Goal: Answer question/provide support

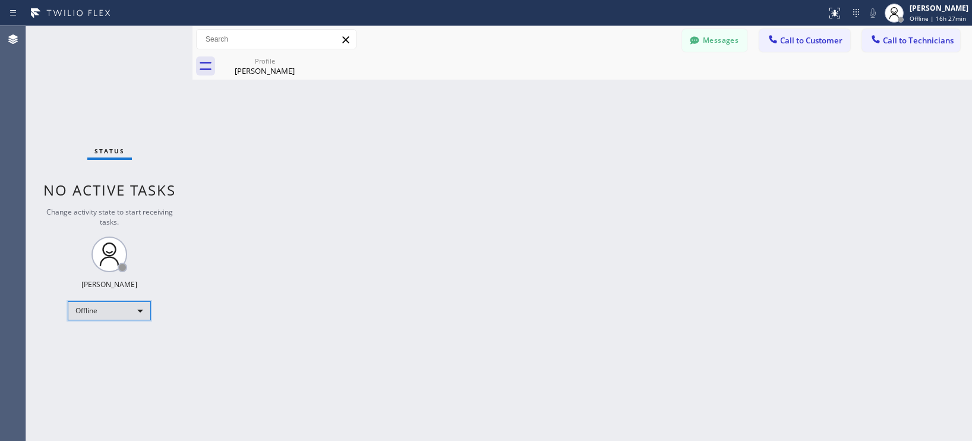
click at [115, 312] on div "Offline" at bounding box center [109, 310] width 83 height 19
click at [98, 343] on li "Available" at bounding box center [108, 342] width 81 height 14
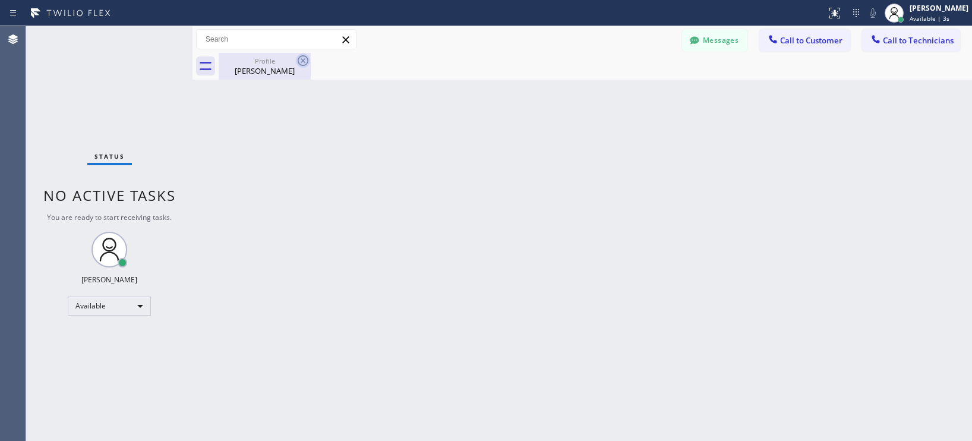
click at [305, 61] on icon at bounding box center [303, 60] width 14 height 14
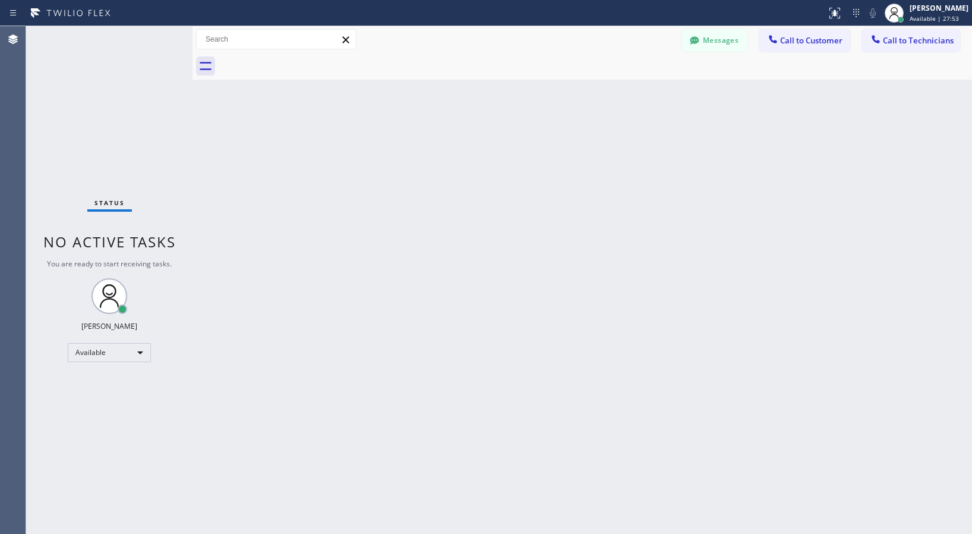
click at [175, 125] on div "Status No active tasks You are ready to start receiving tasks. Lyra Lauderez Av…" at bounding box center [109, 279] width 166 height 507
click at [126, 349] on div "Available" at bounding box center [109, 352] width 83 height 19
click at [96, 403] on li "Unavailable" at bounding box center [108, 399] width 81 height 14
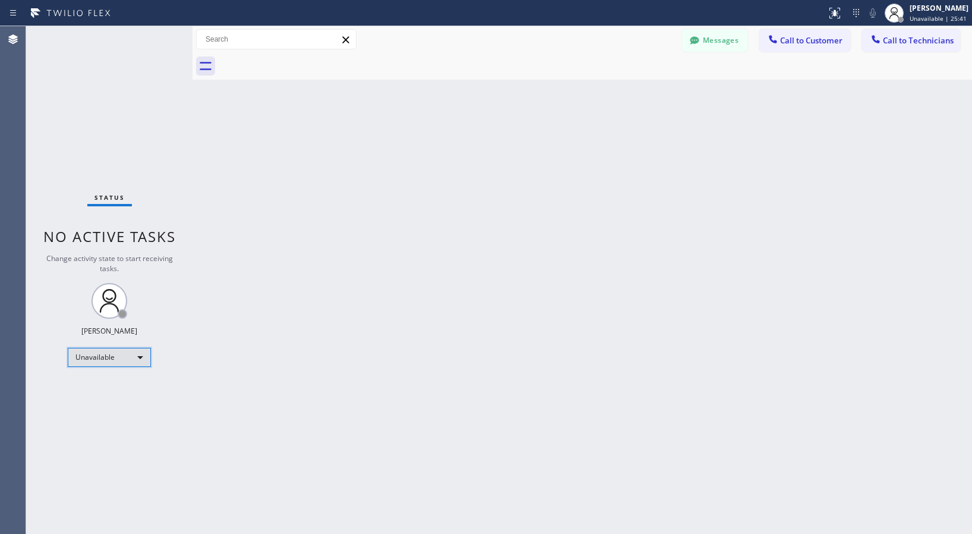
click at [118, 359] on div "Unavailable" at bounding box center [109, 357] width 83 height 19
click at [110, 387] on li "Available" at bounding box center [108, 388] width 81 height 14
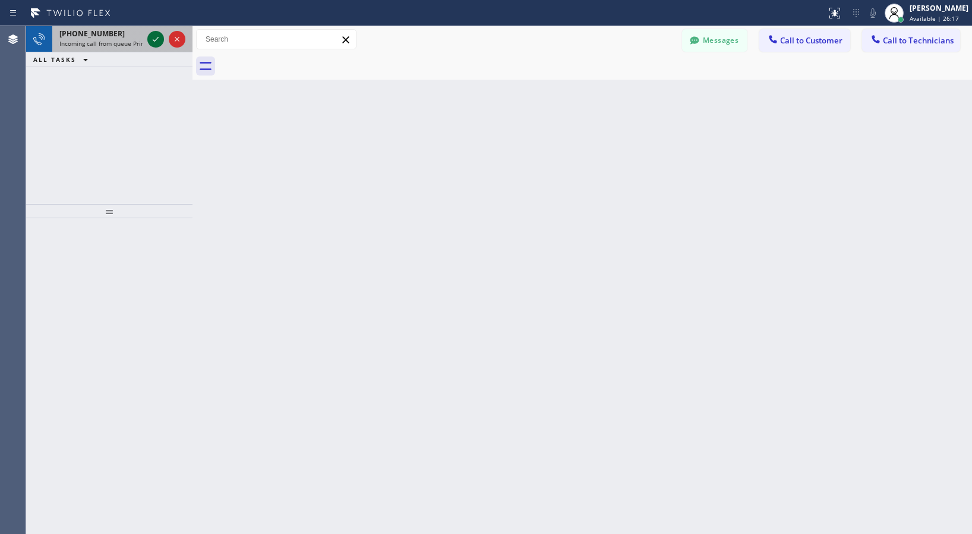
click at [153, 40] on icon at bounding box center [156, 39] width 14 height 14
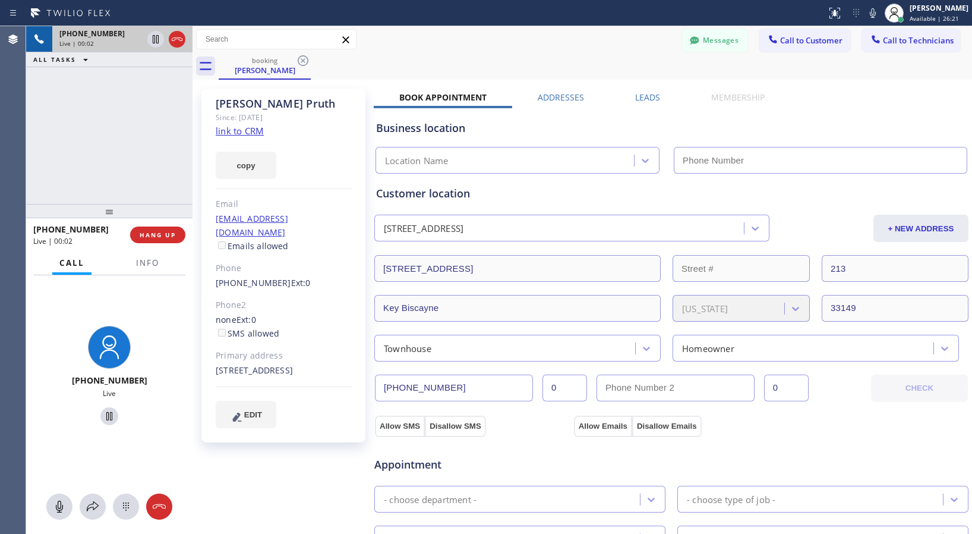
type input "(305) 363-6314"
click at [241, 131] on link "link to CRM" at bounding box center [240, 131] width 48 height 12
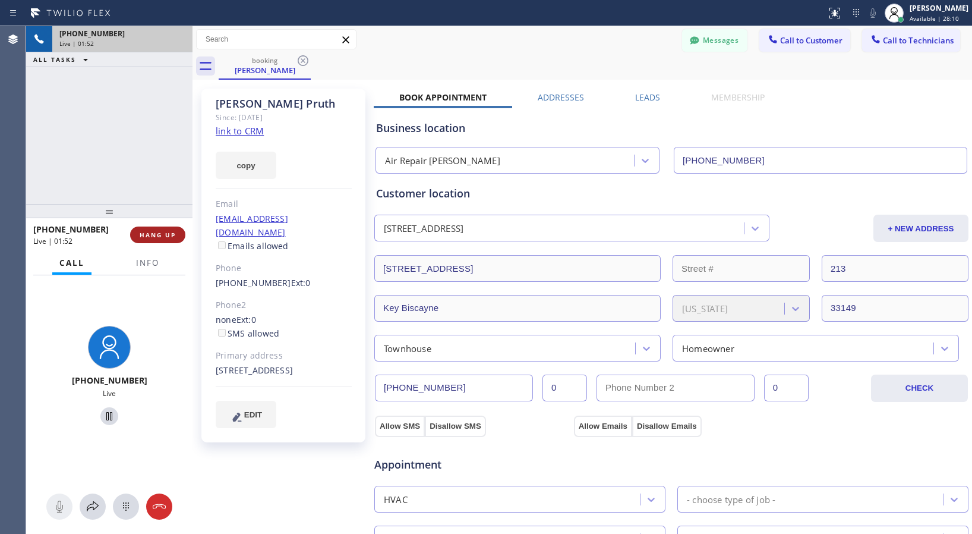
click at [160, 237] on span "HANG UP" at bounding box center [158, 235] width 36 height 8
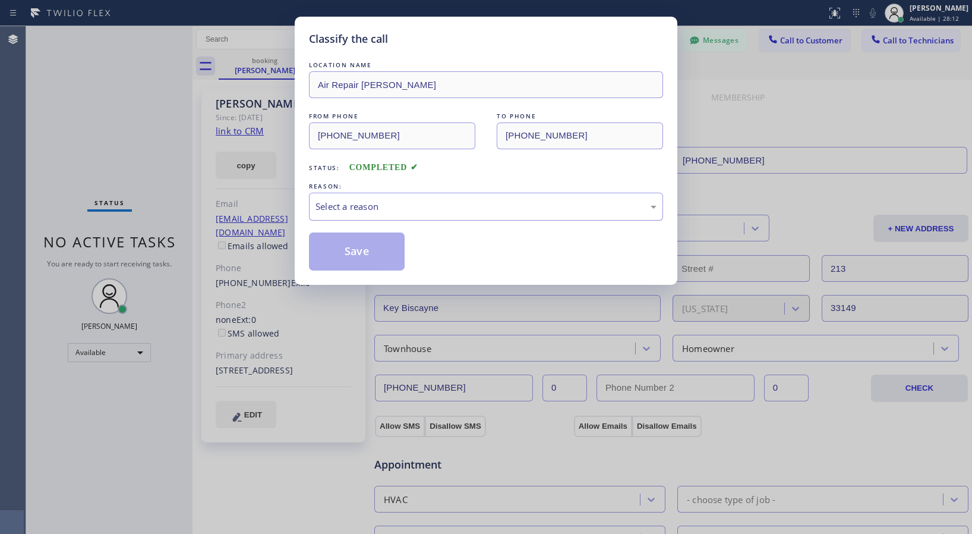
click at [484, 206] on div "Select a reason" at bounding box center [486, 207] width 341 height 14
click at [349, 245] on button "Save" at bounding box center [357, 251] width 96 height 38
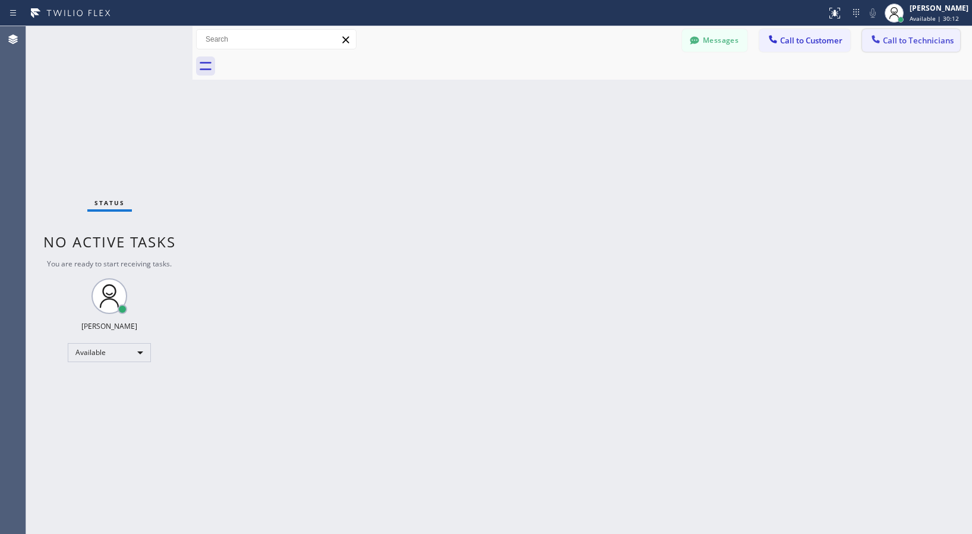
click at [896, 46] on button "Call to Technicians" at bounding box center [911, 40] width 98 height 23
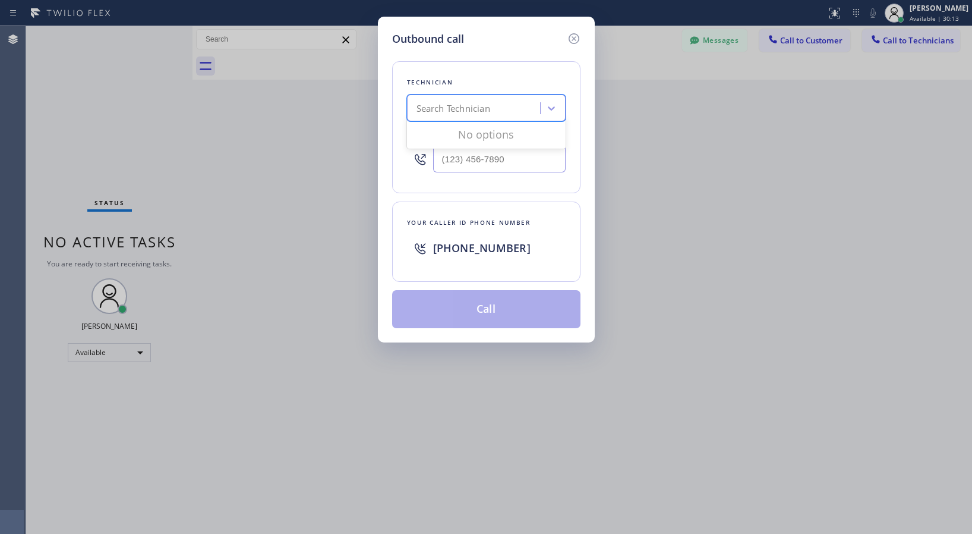
click at [484, 115] on div "Search Technician" at bounding box center [454, 109] width 74 height 14
click at [489, 106] on div "Search Technician" at bounding box center [454, 109] width 74 height 14
click at [484, 113] on div "Search Technician" at bounding box center [454, 109] width 74 height 14
click at [487, 106] on div "Search Technician" at bounding box center [454, 109] width 74 height 14
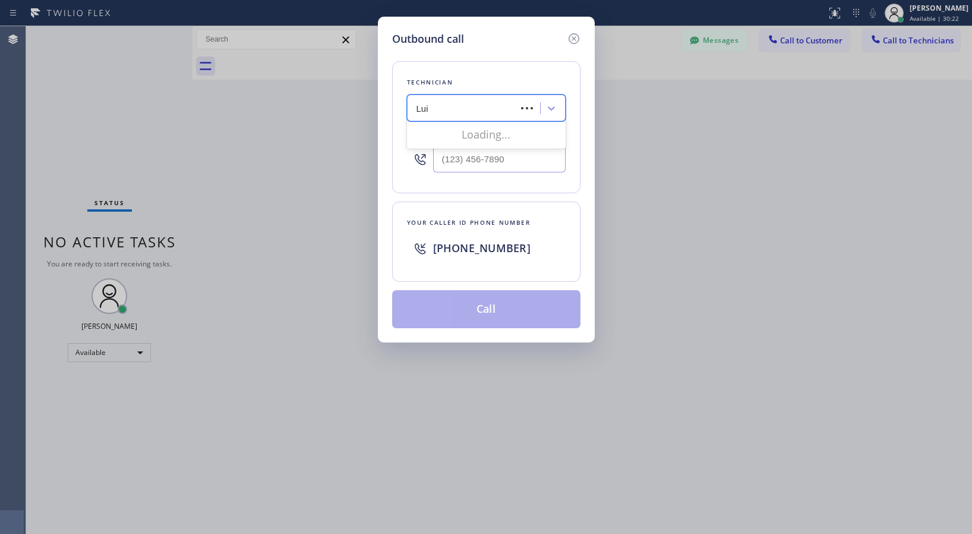
type input "Luis"
click at [489, 106] on div "Luis Luis" at bounding box center [476, 108] width 130 height 21
click at [489, 106] on div "Search Technician" at bounding box center [454, 109] width 74 height 14
click at [460, 112] on div "Search Technician" at bounding box center [454, 109] width 74 height 14
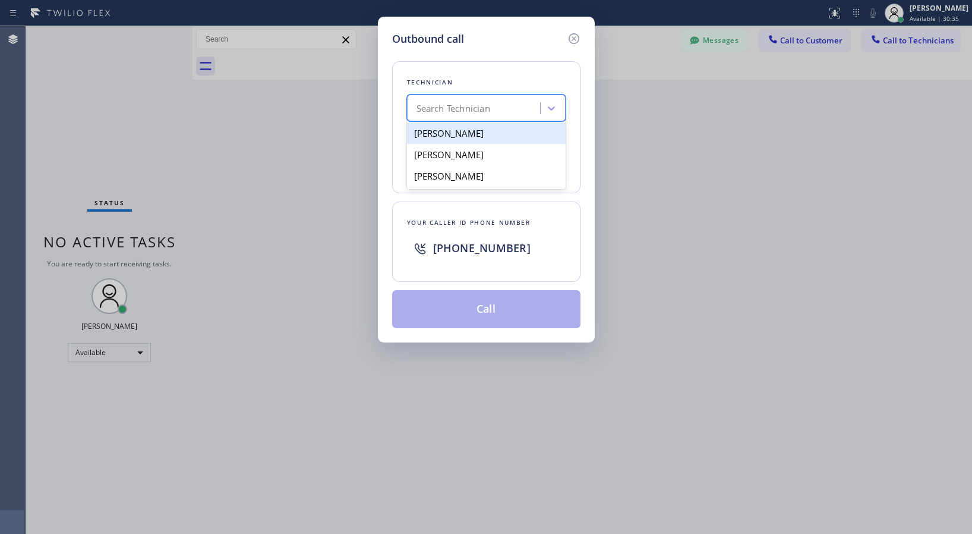
click at [460, 110] on div "Search Technician" at bounding box center [454, 109] width 74 height 14
click at [501, 157] on input "(___) ___-____" at bounding box center [499, 159] width 132 height 27
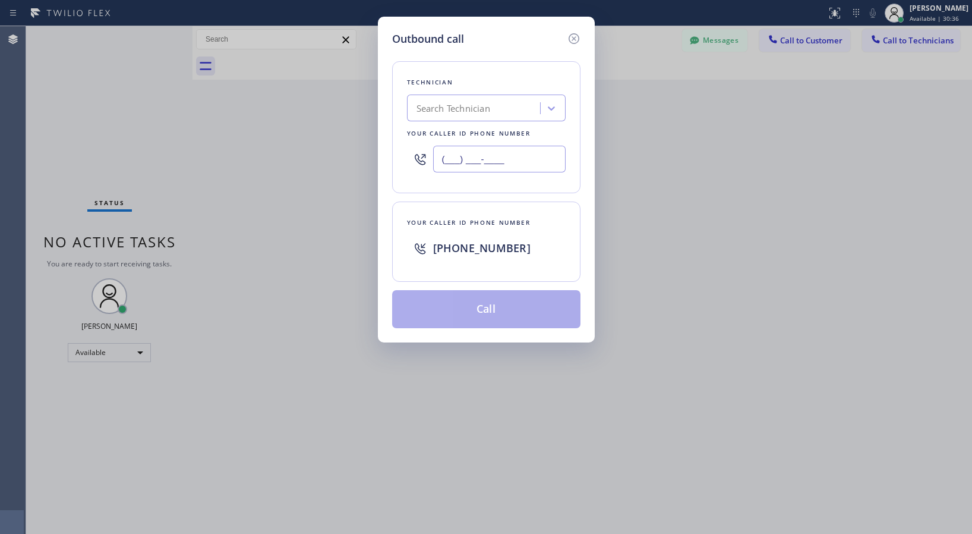
paste input "786) 830-9387"
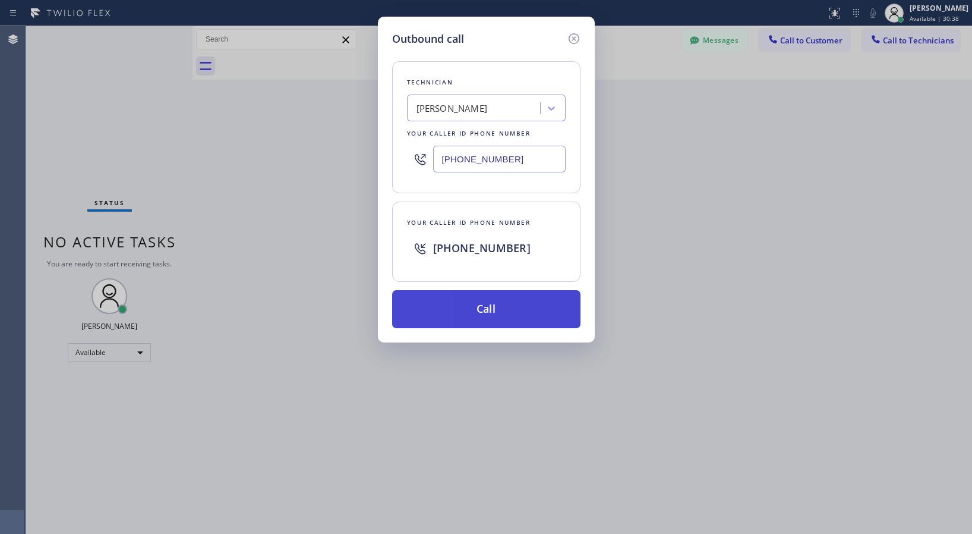
type input "(786) 830-9387"
click at [518, 308] on button "Call" at bounding box center [486, 309] width 188 height 38
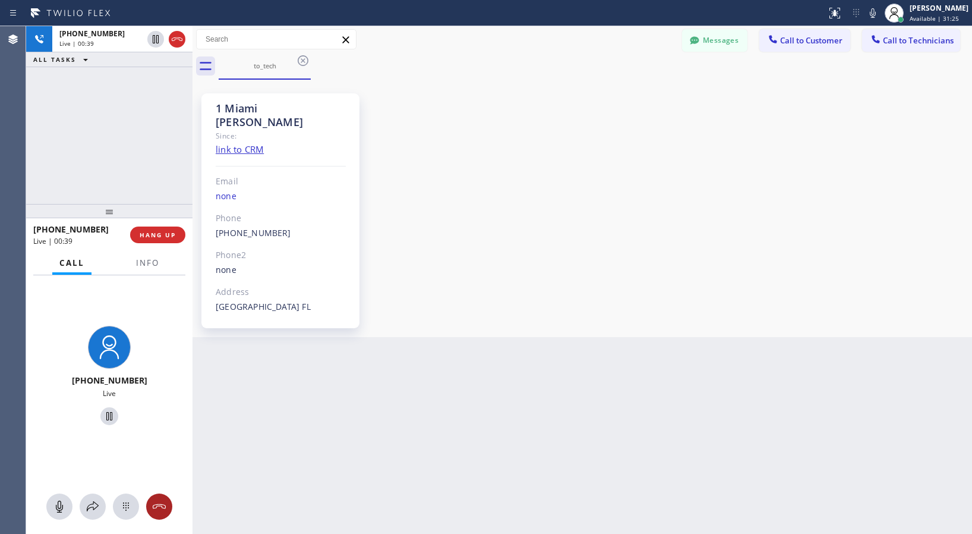
click at [157, 440] on icon at bounding box center [159, 506] width 14 height 14
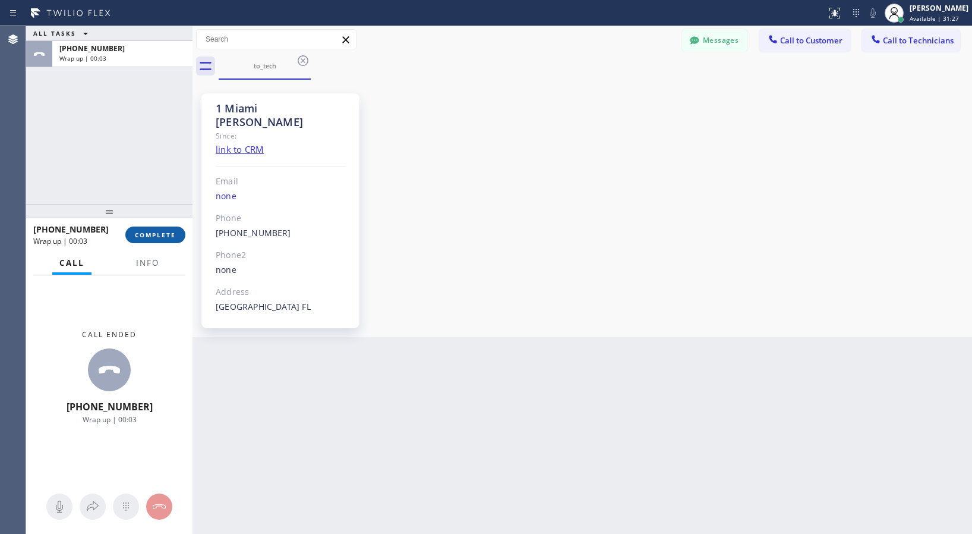
click at [171, 239] on button "COMPLETE" at bounding box center [155, 234] width 60 height 17
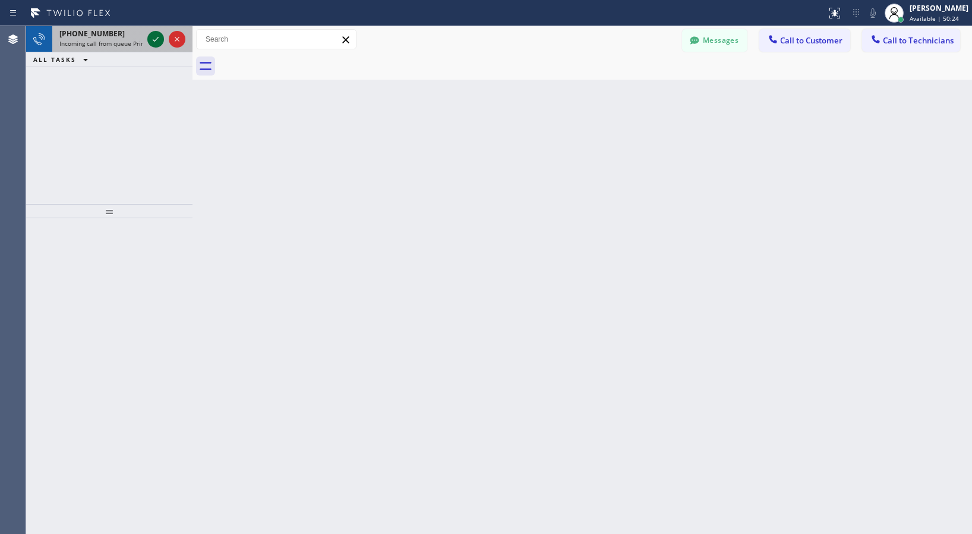
click at [154, 40] on icon at bounding box center [156, 39] width 14 height 14
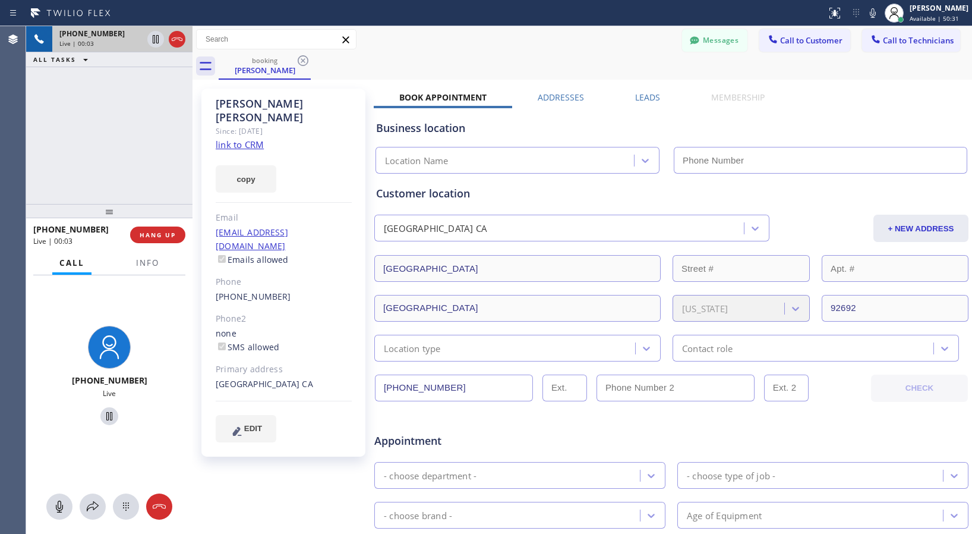
type input "(949) 239-0346"
click at [255, 138] on link "link to CRM" at bounding box center [240, 144] width 48 height 12
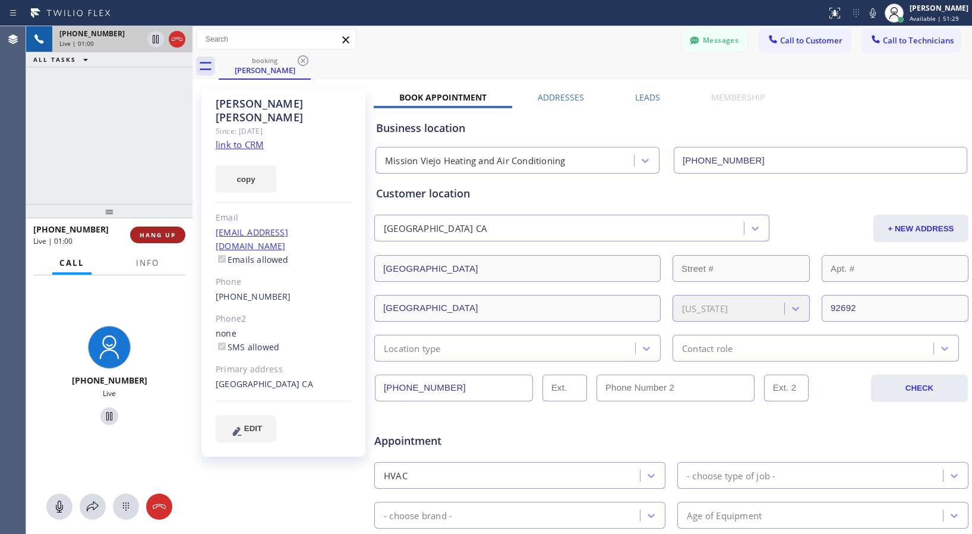
click at [173, 236] on span "HANG UP" at bounding box center [158, 235] width 36 height 8
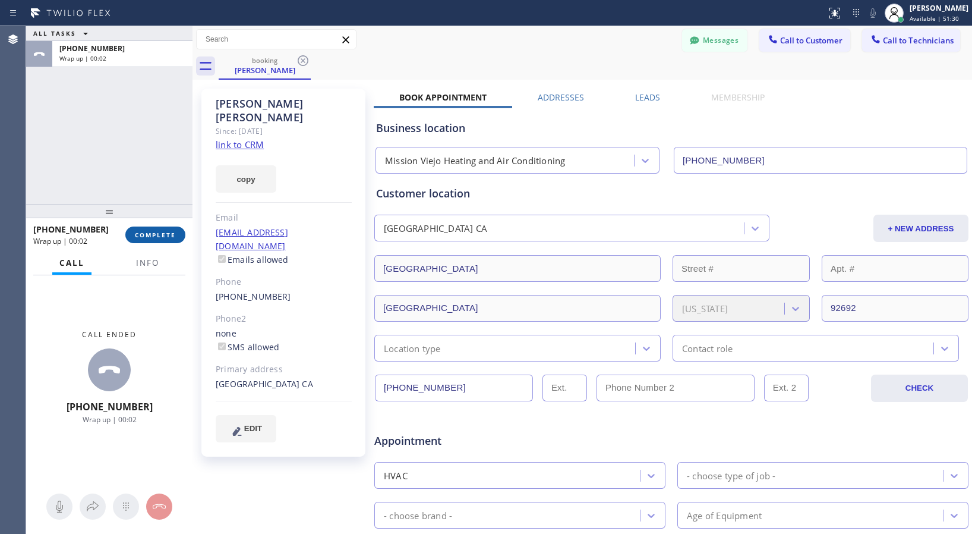
click at [163, 237] on span "COMPLETE" at bounding box center [155, 235] width 41 height 8
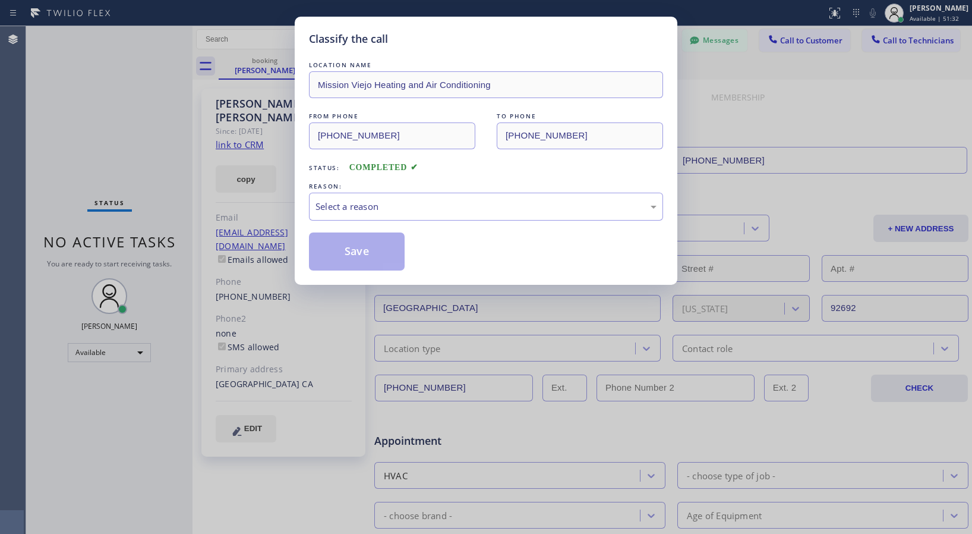
click at [532, 225] on div "LOCATION NAME Mission Viejo Heating and Air Conditioning FROM PHONE (949) 310-3…" at bounding box center [486, 165] width 354 height 212
click at [527, 212] on div "Select a reason" at bounding box center [486, 207] width 341 height 14
click at [368, 258] on button "Save" at bounding box center [357, 251] width 96 height 38
